Goal: Transaction & Acquisition: Purchase product/service

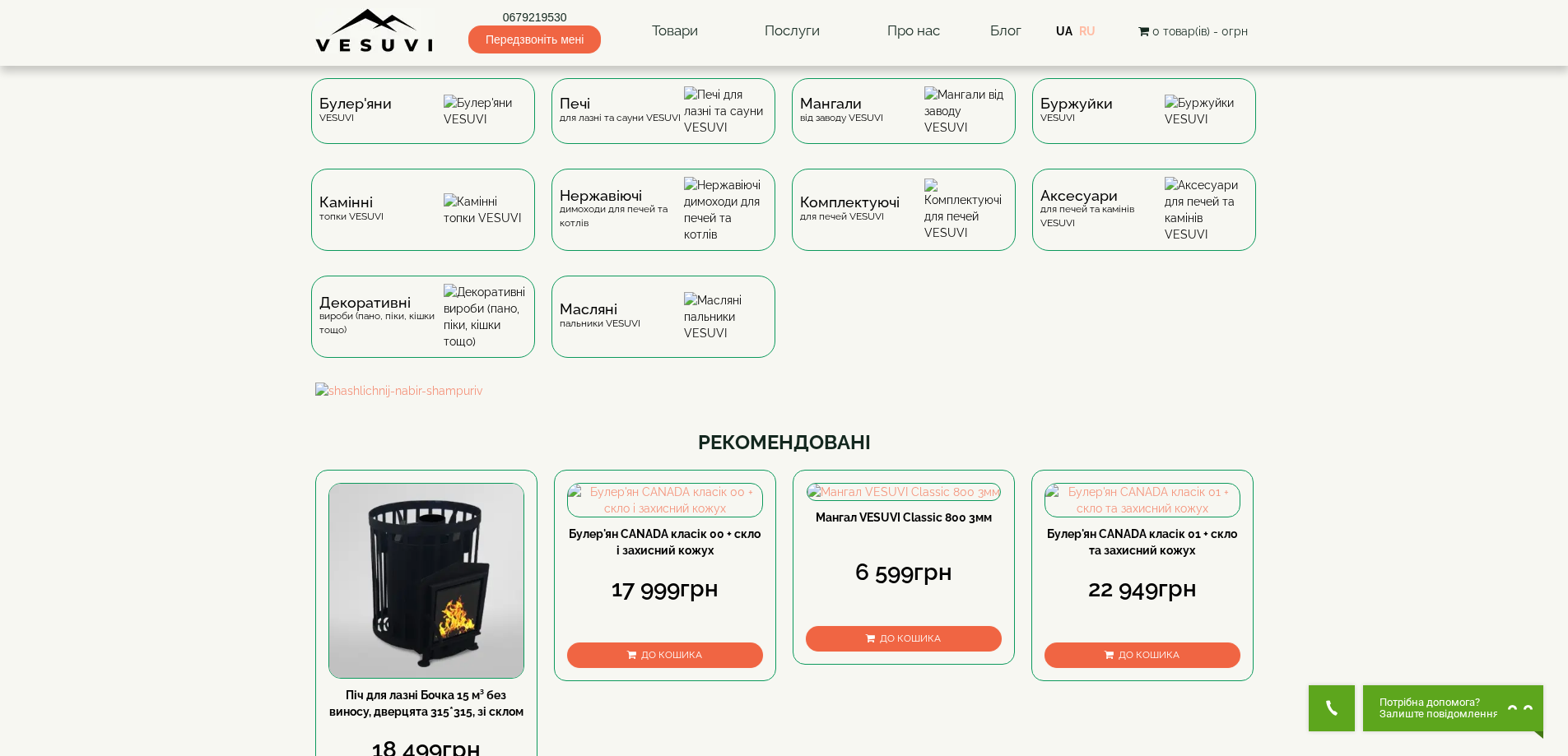
click at [1094, 33] on link "RU" at bounding box center [1087, 31] width 16 height 14
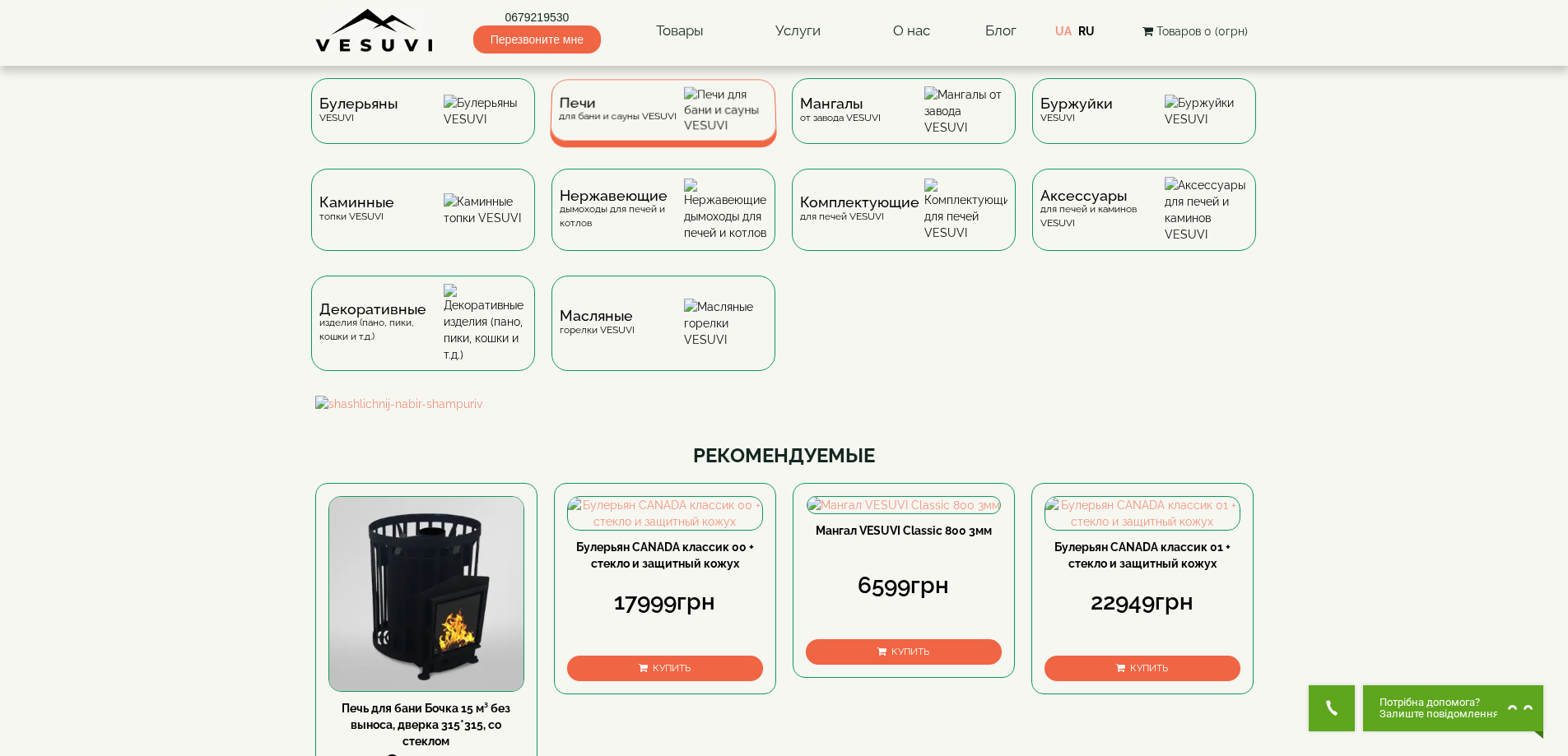
click at [592, 110] on span "Печи" at bounding box center [618, 103] width 118 height 13
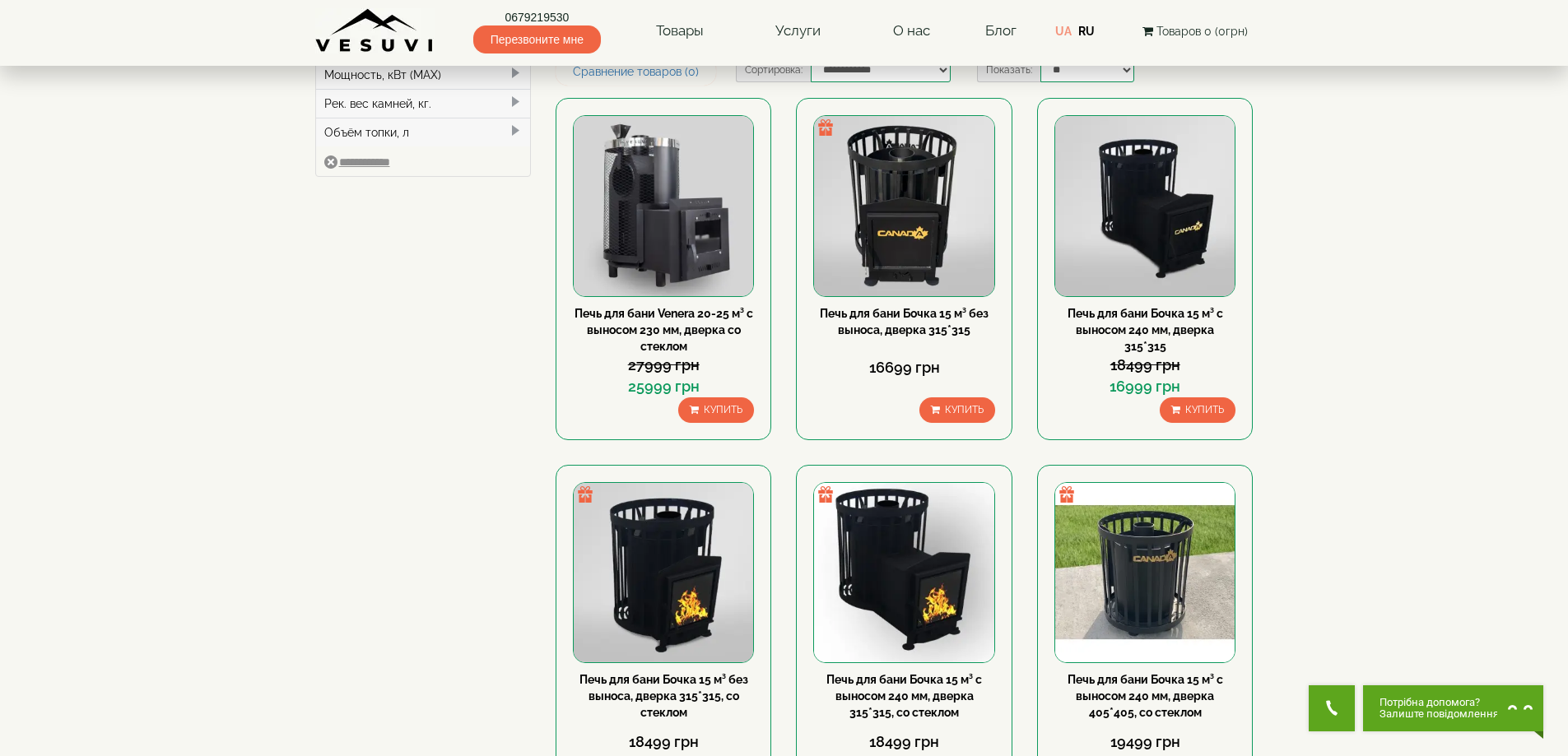
scroll to position [411, 0]
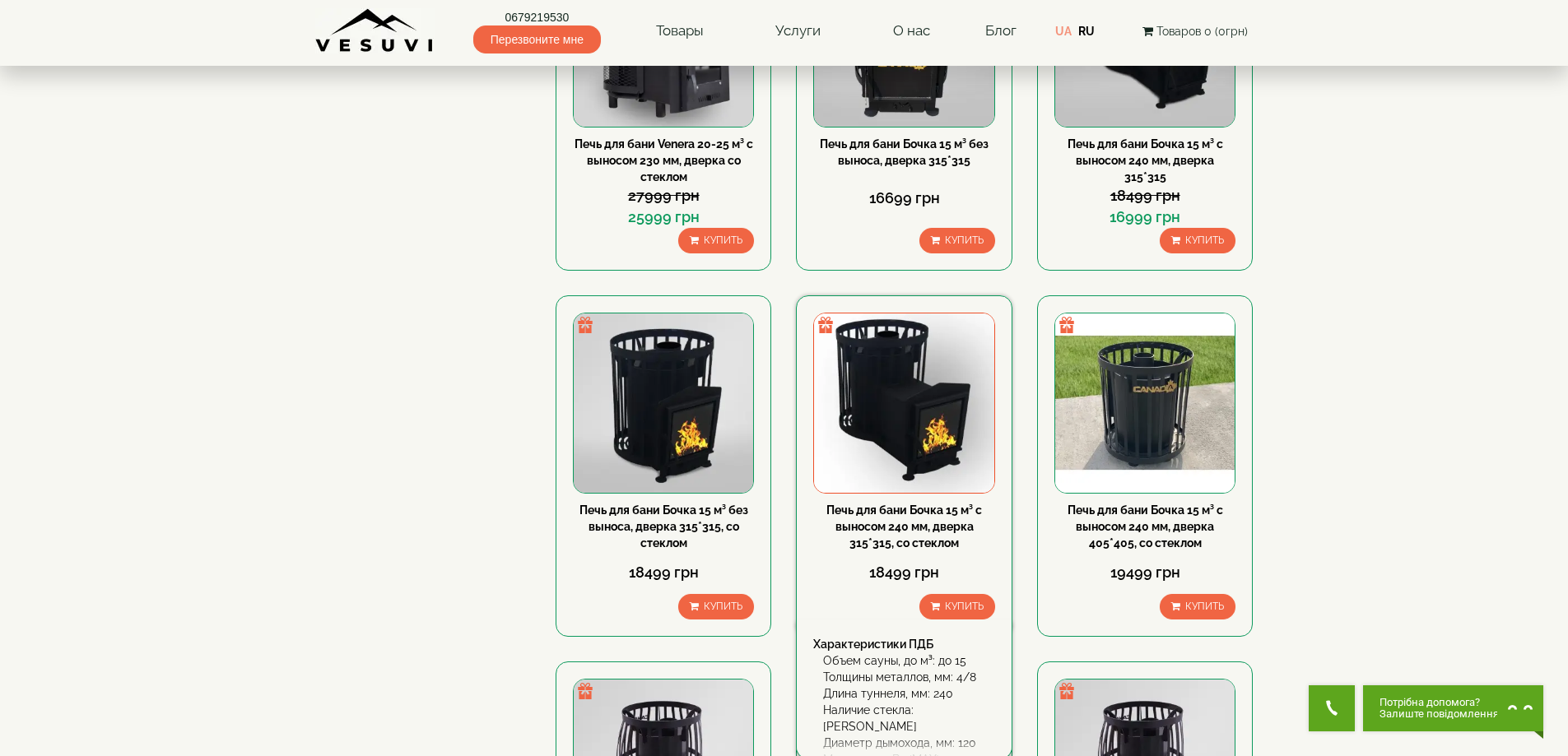
click at [917, 407] on img at bounding box center [904, 403] width 179 height 179
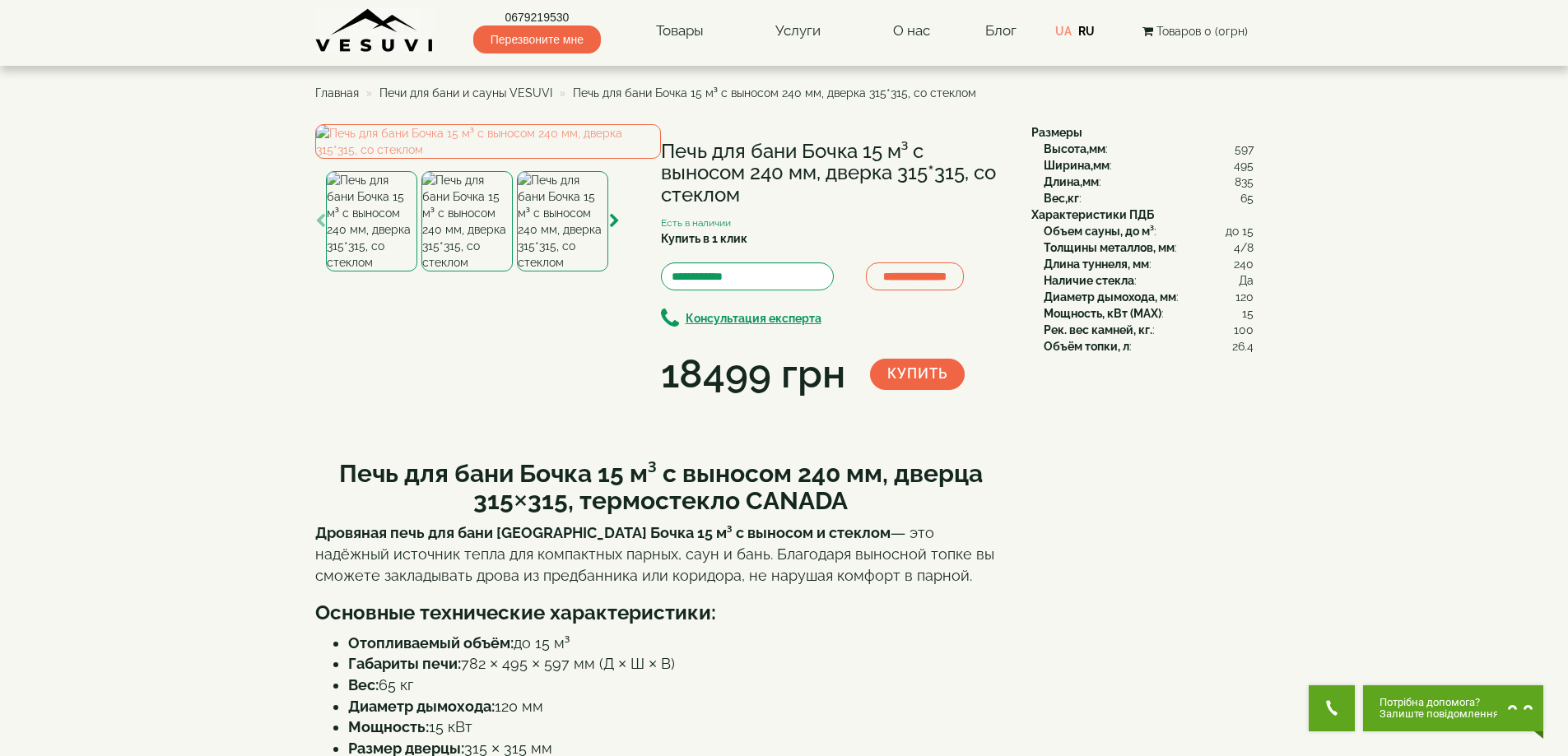
click at [694, 155] on h1 "Печь для бани Бочка 15 м³ с выносом 240 мм, дверка 315*315, со стеклом" at bounding box center [834, 173] width 346 height 65
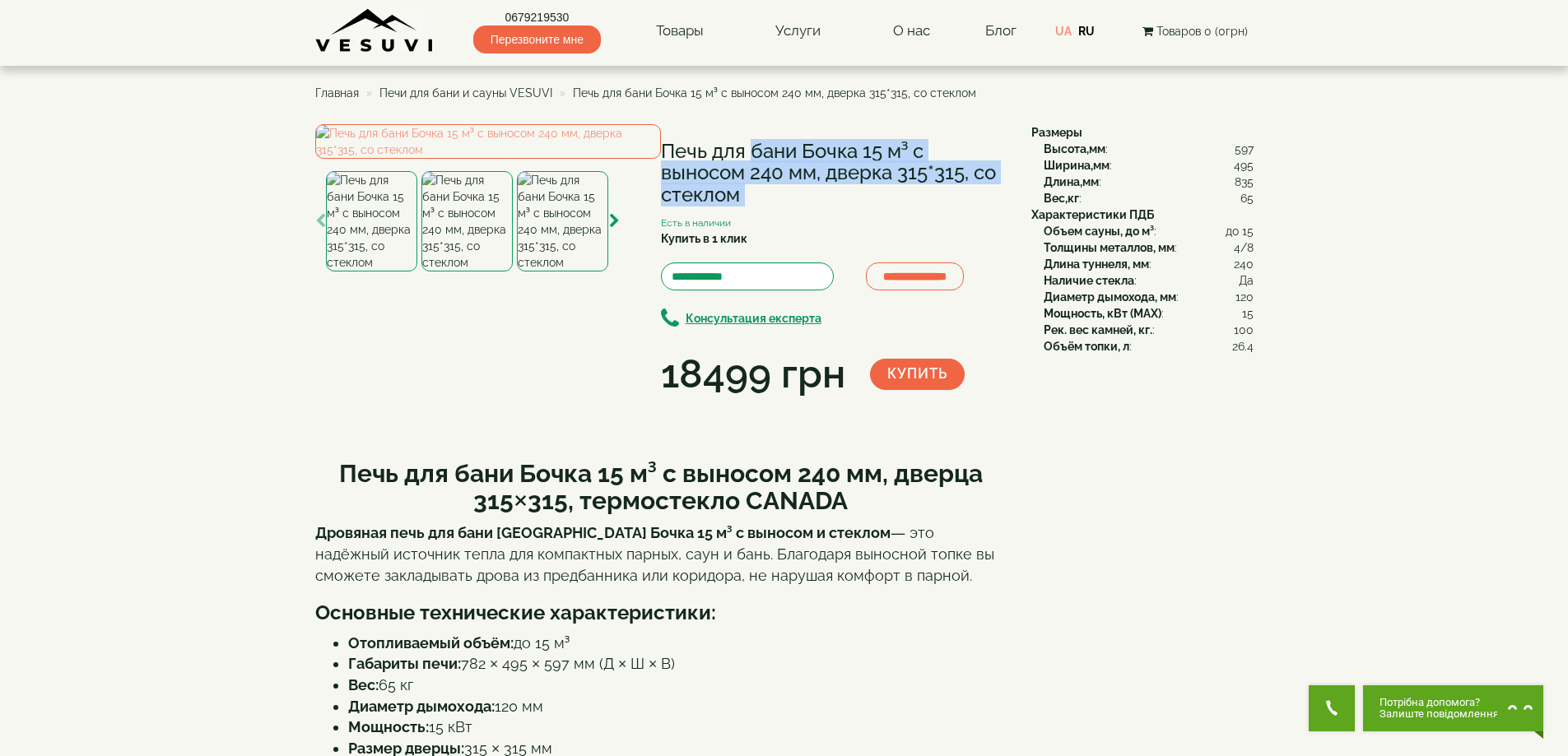
click at [694, 155] on h1 "Печь для бани Бочка 15 м³ с выносом 240 мм, дверка 315*315, со стеклом" at bounding box center [834, 173] width 346 height 65
copy div "Печь для бани Бочка 15 м³ с выносом 240 мм, дверка 315*315, со стеклом"
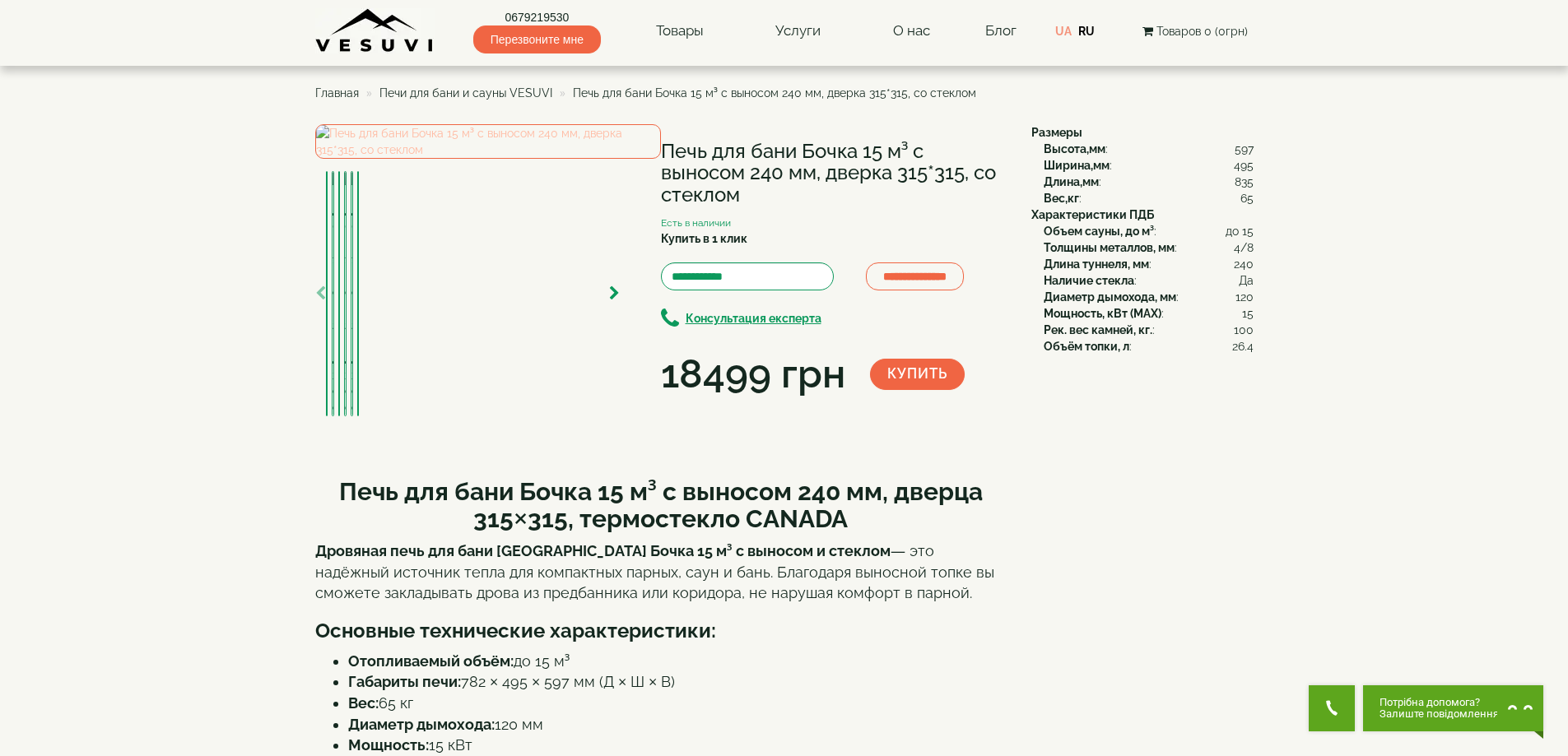
click at [487, 158] on img at bounding box center [488, 141] width 346 height 34
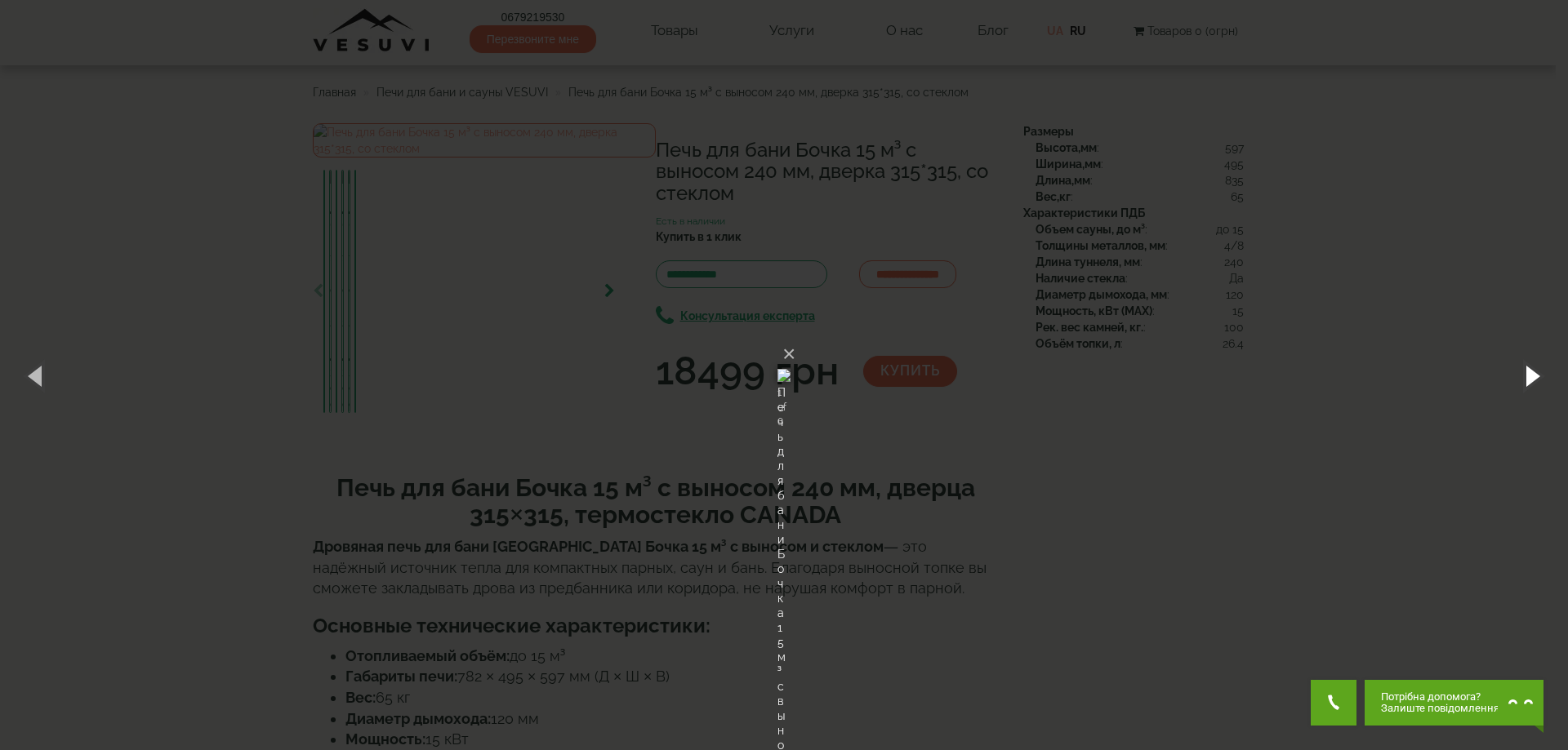
click at [1543, 379] on button "button" at bounding box center [1531, 375] width 74 height 90
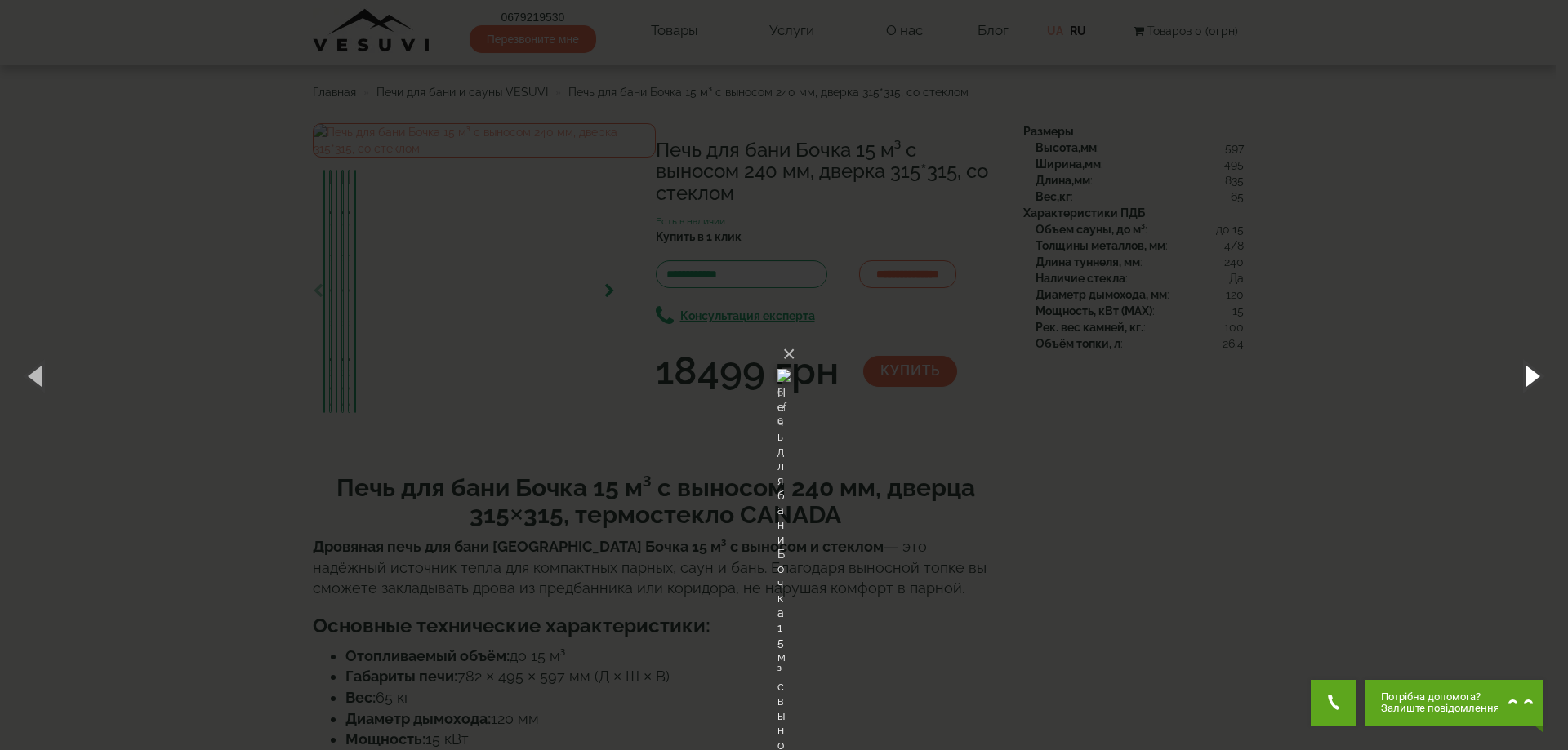
click at [1543, 379] on button "button" at bounding box center [1531, 375] width 74 height 90
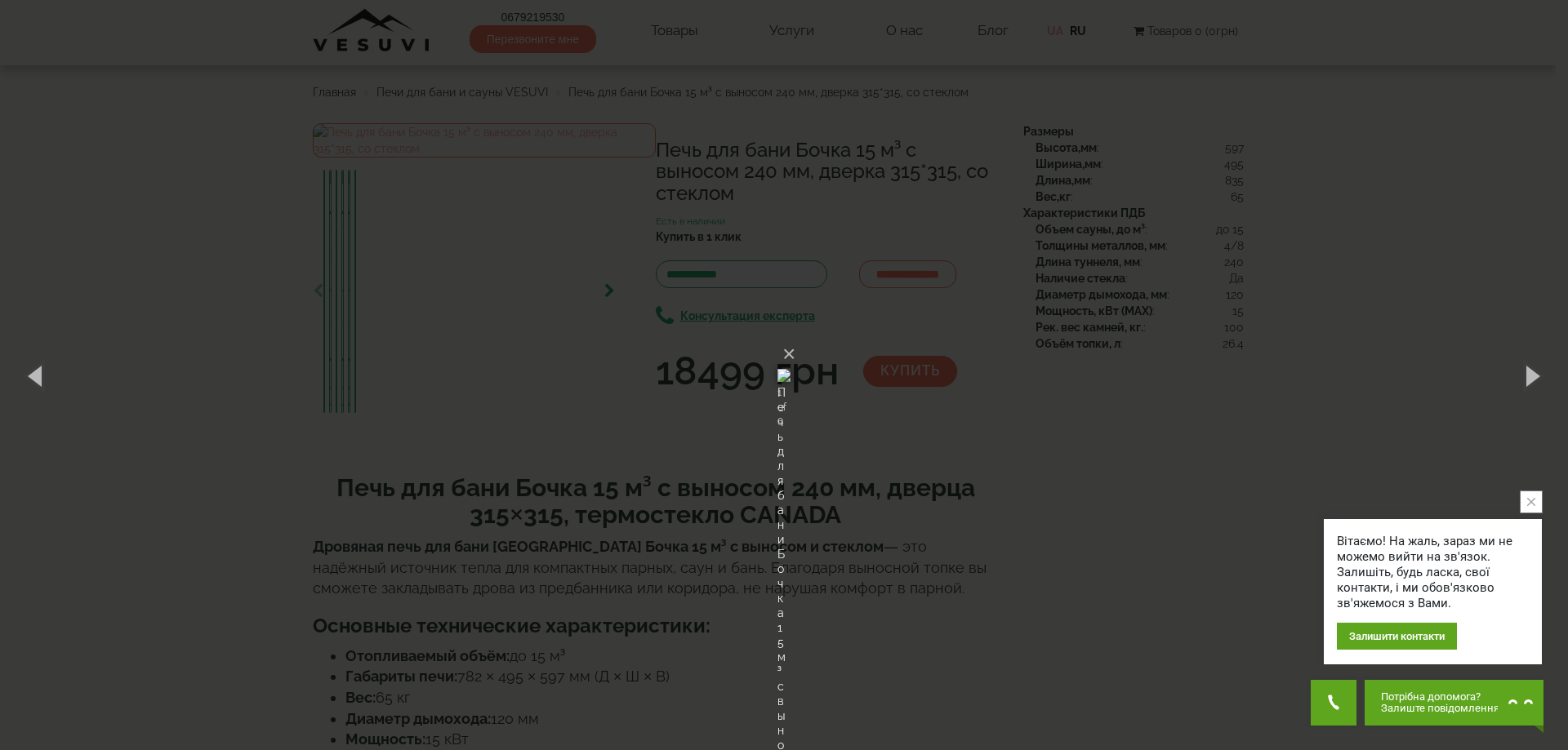
click at [1264, 480] on div "× Печь для бани Бочка 15 м³ с выносом 240 мм, дверка 315*315, со стеклом 1 of 6…" at bounding box center [784, 375] width 1568 height 750
